Goal: Navigation & Orientation: Understand site structure

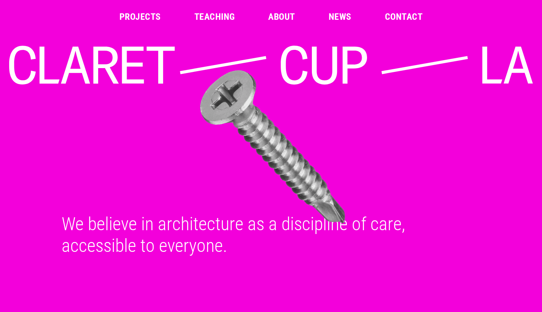
click at [122, 220] on img at bounding box center [273, 147] width 530 height 156
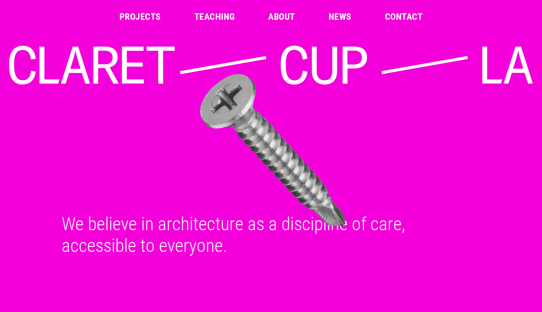
click at [130, 15] on link "Projects" at bounding box center [140, 16] width 41 height 9
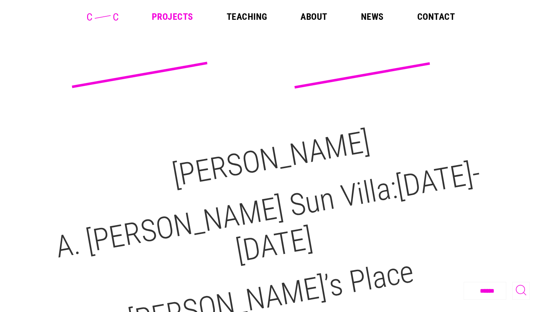
click at [316, 21] on link "About" at bounding box center [314, 16] width 27 height 9
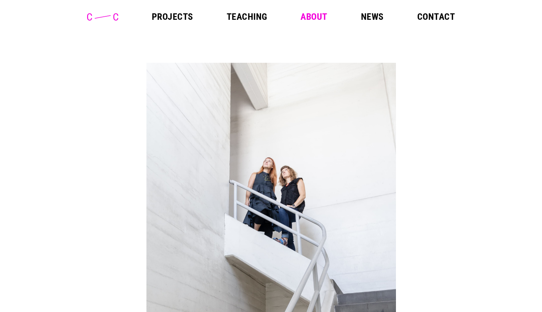
click at [432, 13] on link "Contact" at bounding box center [437, 16] width 38 height 9
